Goal: Find specific page/section: Find specific page/section

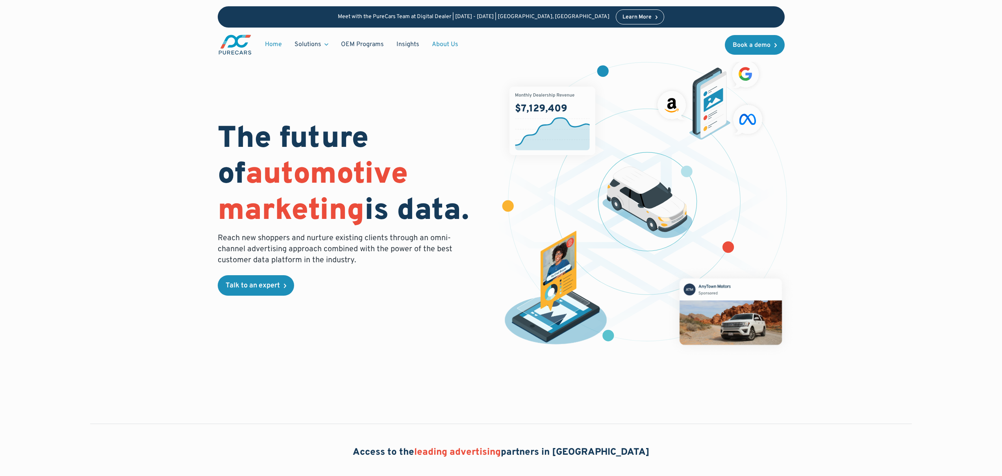
click at [443, 46] on link "About Us" at bounding box center [445, 44] width 39 height 15
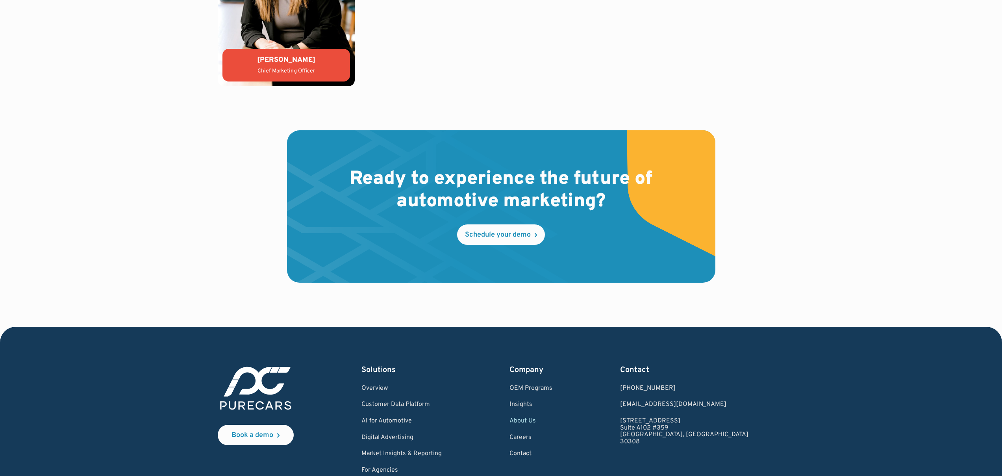
scroll to position [2208, 0]
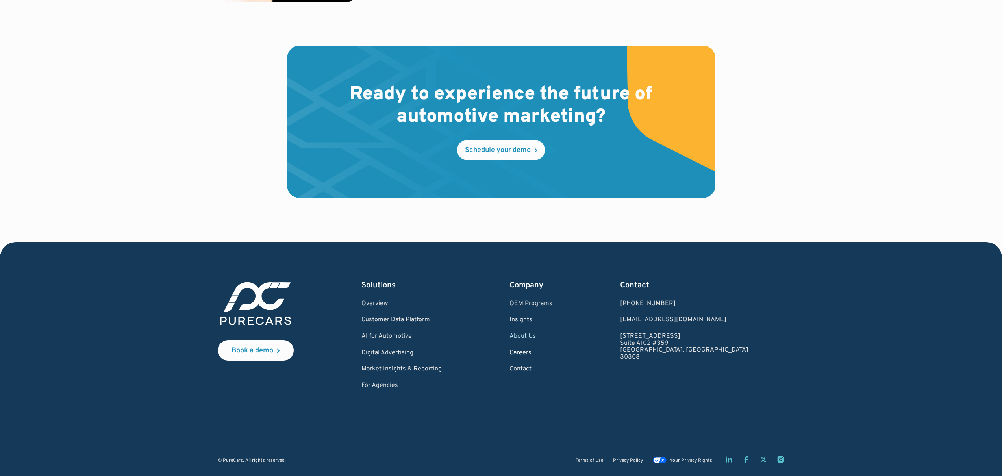
click at [552, 352] on link "Careers" at bounding box center [530, 353] width 43 height 7
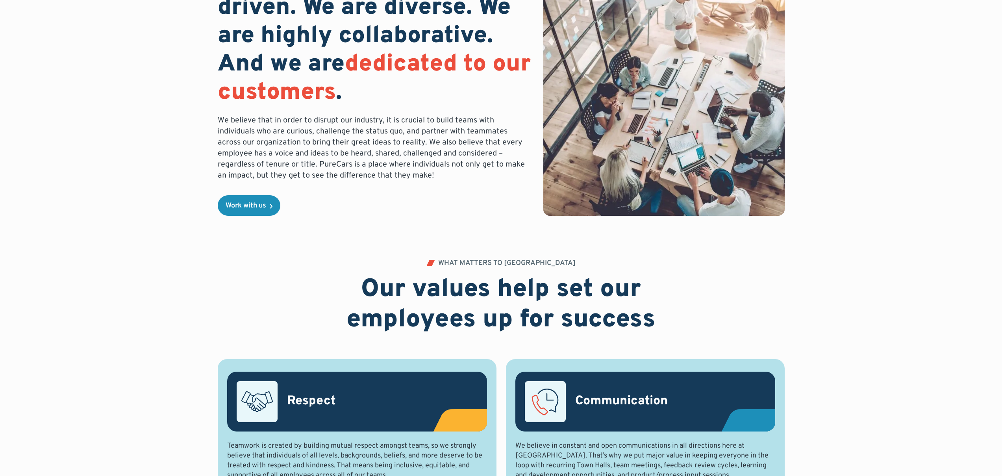
scroll to position [112, 0]
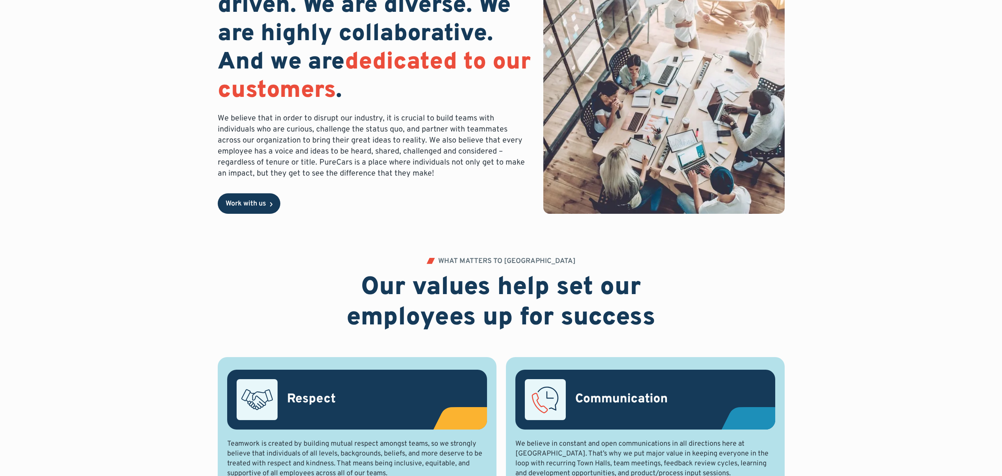
click at [250, 207] on div "Work with us" at bounding box center [246, 203] width 41 height 7
